Goal: Communication & Community: Answer question/provide support

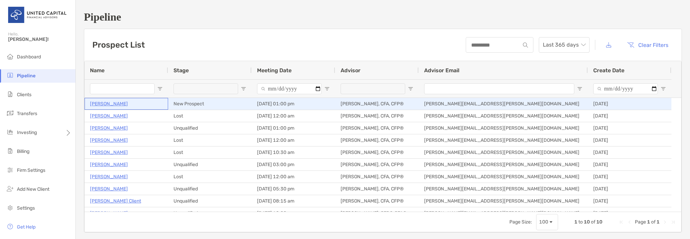
click at [109, 104] on p "[PERSON_NAME]" at bounding box center [109, 104] width 38 height 8
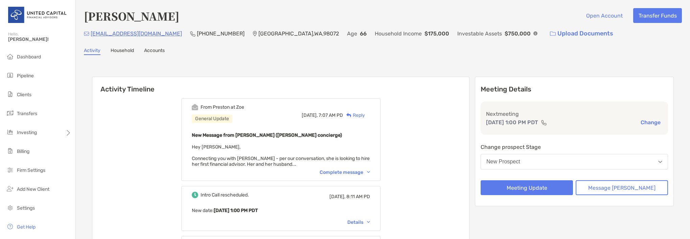
click at [360, 170] on div "Complete message" at bounding box center [344, 173] width 50 height 6
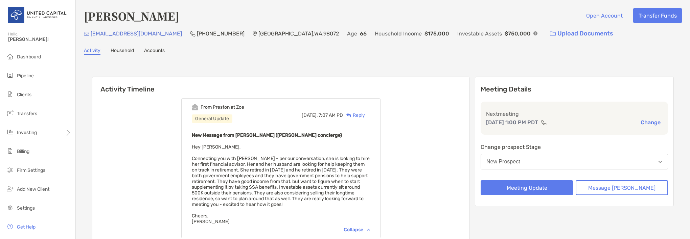
click at [365, 115] on div "Reply" at bounding box center [354, 115] width 22 height 7
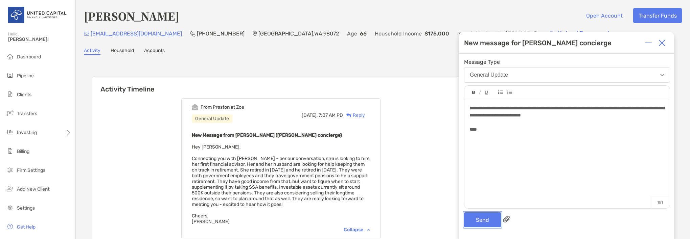
click at [478, 219] on button "Send" at bounding box center [482, 220] width 37 height 15
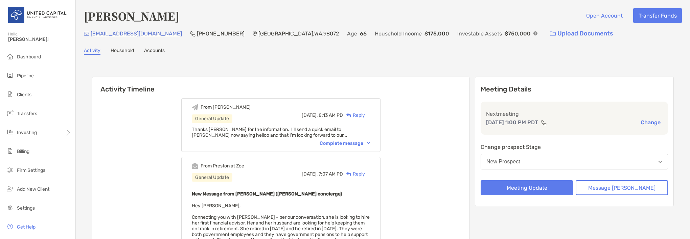
drag, startPoint x: 122, startPoint y: 34, endPoint x: 109, endPoint y: 117, distance: 84.0
click at [113, 31] on p "[EMAIL_ADDRESS][DOMAIN_NAME]" at bounding box center [136, 33] width 91 height 8
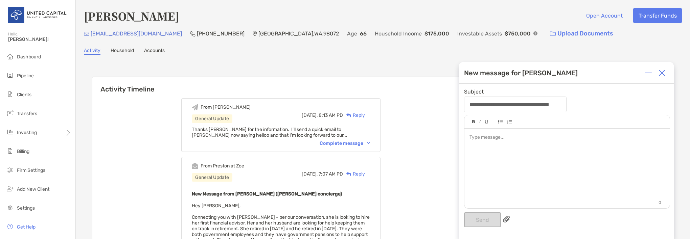
click at [661, 73] on img at bounding box center [661, 73] width 7 height 7
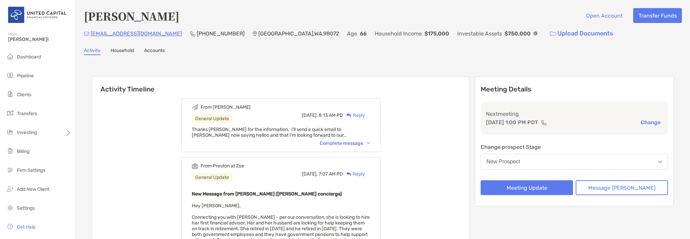
drag, startPoint x: 107, startPoint y: 34, endPoint x: 101, endPoint y: 118, distance: 84.1
drag, startPoint x: 158, startPoint y: 32, endPoint x: 91, endPoint y: 35, distance: 66.3
click at [91, 35] on div "[EMAIL_ADDRESS][DOMAIN_NAME] (206) 715-[GEOGRAPHIC_DATA] Age [DEMOGRAPHIC_DATA]…" at bounding box center [383, 33] width 598 height 15
drag, startPoint x: 91, startPoint y: 35, endPoint x: 94, endPoint y: 33, distance: 4.1
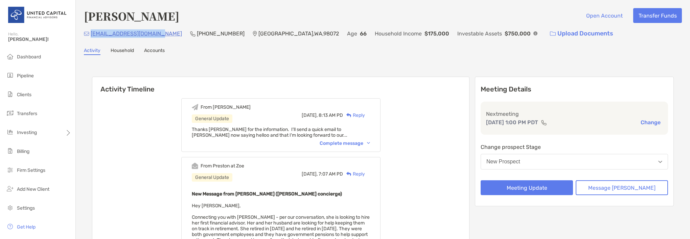
copy p "[EMAIL_ADDRESS][DOMAIN_NAME]"
